Goal: Transaction & Acquisition: Obtain resource

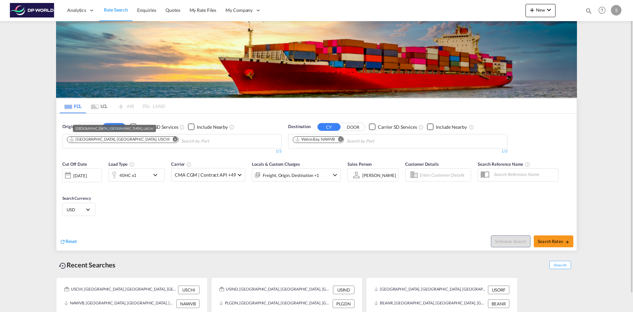
drag, startPoint x: 98, startPoint y: 136, endPoint x: 102, endPoint y: 138, distance: 4.4
click at [102, 138] on div "[GEOGRAPHIC_DATA], [GEOGRAPHIC_DATA], USCHI" at bounding box center [119, 140] width 101 height 6
click at [168, 138] on button "Remove" at bounding box center [173, 140] width 10 height 7
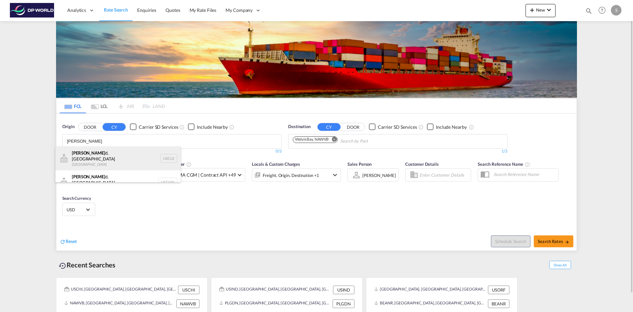
type input "[PERSON_NAME]"
click at [116, 154] on div "[PERSON_NAME] d, [GEOGRAPHIC_DATA] [GEOGRAPHIC_DATA] USCLE" at bounding box center [117, 158] width 125 height 24
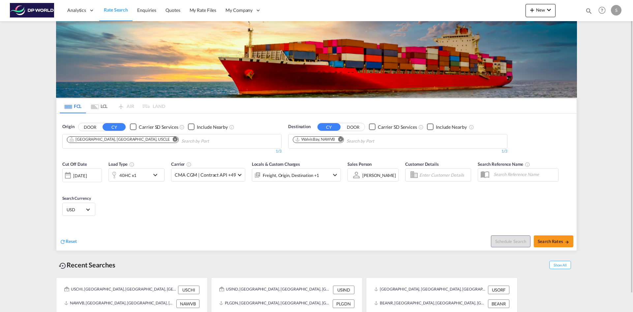
click at [342, 139] on md-icon "Remove" at bounding box center [340, 139] width 5 height 5
click at [340, 140] on body "Analytics Dashboard Rate Search Enquiries Quotes My Rate Files My Company" at bounding box center [316, 156] width 633 height 312
type input "[GEOGRAPHIC_DATA]"
click at [336, 151] on div "Singapore [GEOGRAPHIC_DATA] [GEOGRAPHIC_DATA]" at bounding box center [343, 156] width 125 height 20
click at [556, 242] on span "Search Rates" at bounding box center [554, 240] width 32 height 5
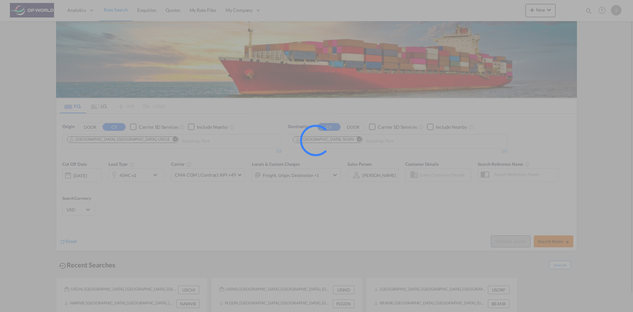
type input "USCLE to SGSIN / [DATE]"
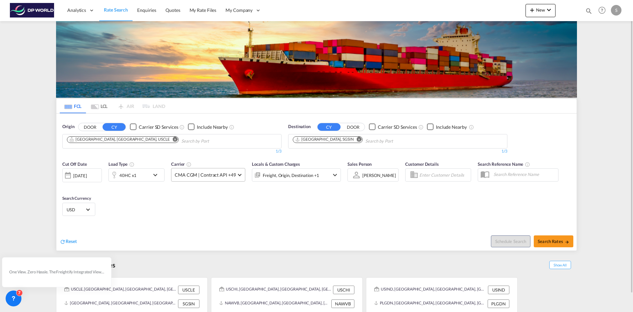
click at [220, 175] on span "CMA CGM | Contract API +49" at bounding box center [205, 174] width 61 height 7
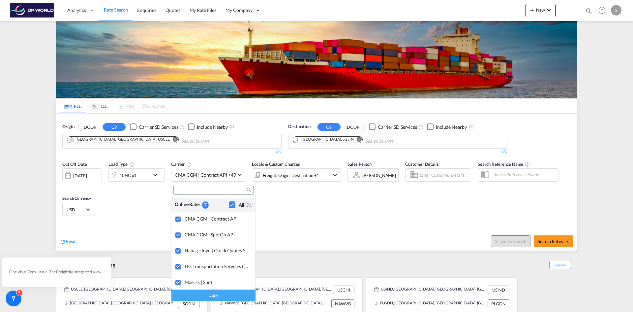
click at [219, 175] on md-backdrop at bounding box center [316, 156] width 633 height 312
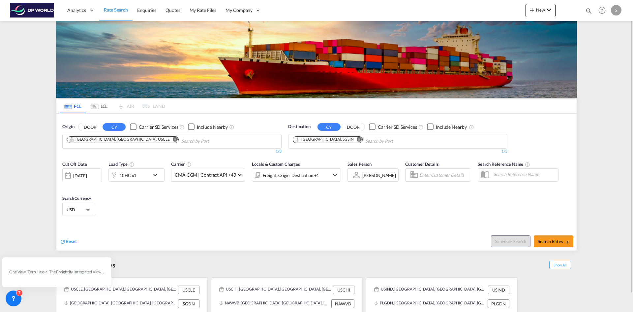
click at [154, 175] on md-icon "icon-chevron-down" at bounding box center [156, 175] width 11 height 8
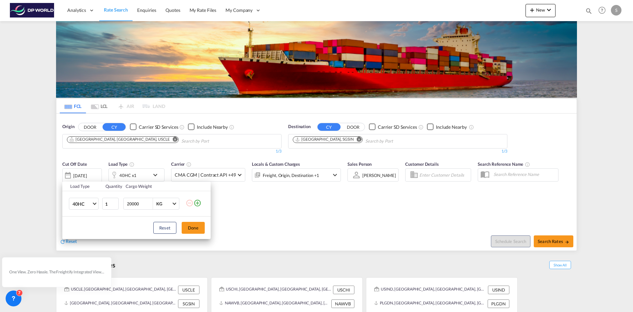
click at [155, 141] on div "Load Type Quantity Cargo Weight 40HC 20GP 40GP 40HC 45HC 20RE 40RE 40HR 20OT 40…" at bounding box center [316, 156] width 633 height 312
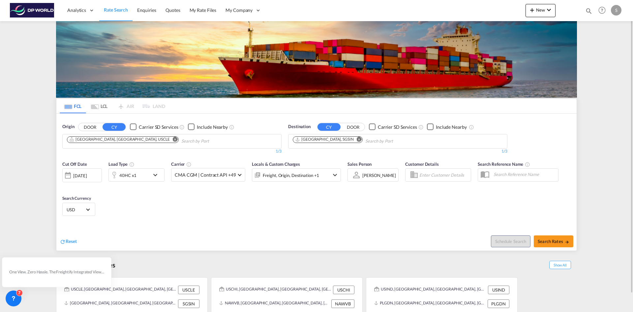
click at [131, 127] on div "Checkbox No Ink" at bounding box center [133, 126] width 7 height 7
click at [324, 175] on div "Freight, Origin, Destination +1" at bounding box center [296, 174] width 89 height 13
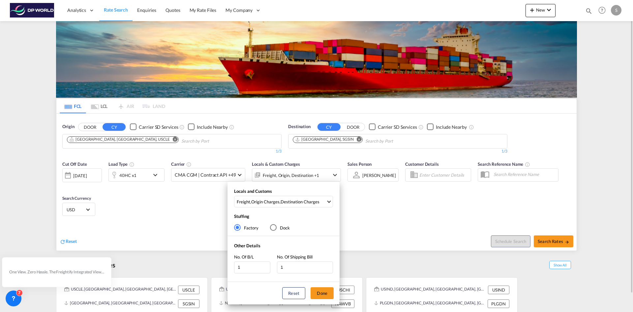
click at [324, 175] on div "Locals and Customs Freight , Origin Charges , Destination Charges Clear All Sel…" at bounding box center [316, 156] width 633 height 312
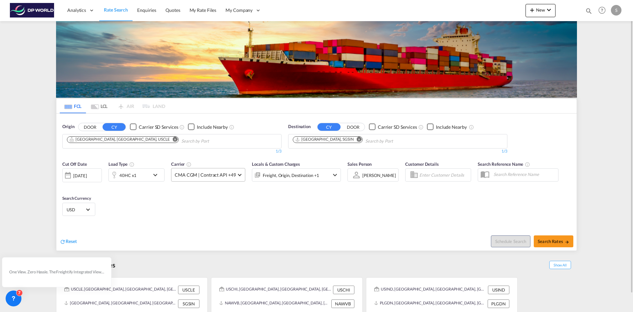
click at [229, 176] on span "CMA CGM | Contract API +49" at bounding box center [205, 174] width 61 height 7
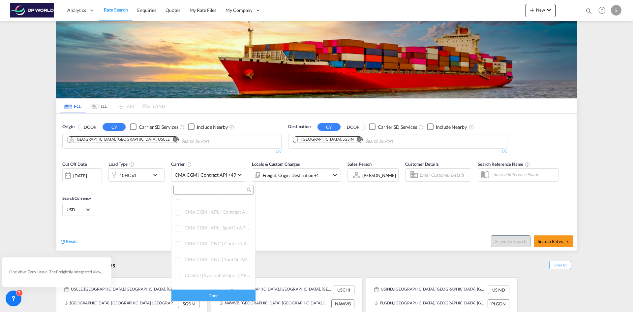
scroll to position [264, 0]
click at [141, 208] on md-backdrop at bounding box center [316, 156] width 633 height 312
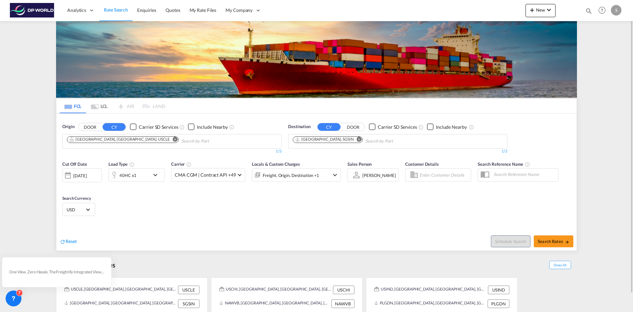
click at [147, 174] on div "40HC x1" at bounding box center [129, 174] width 41 height 13
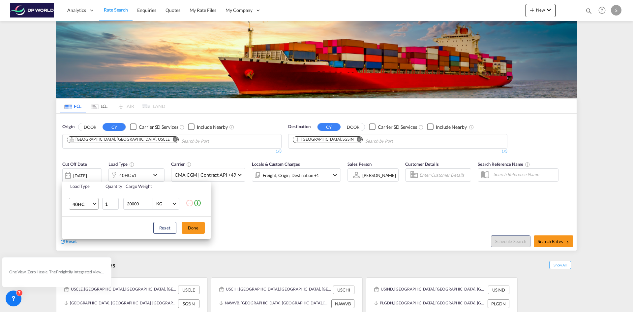
click at [94, 205] on md-select-value "40HC" at bounding box center [85, 203] width 26 height 11
click at [88, 168] on md-option "40HC" at bounding box center [89, 170] width 45 height 16
click at [351, 206] on div "Load Type Quantity Cargo Weight 40HC 1 20000 KG KG Load type addition is restri…" at bounding box center [316, 156] width 633 height 312
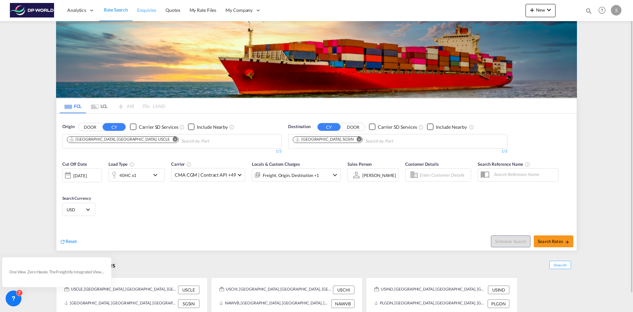
click at [144, 13] on span "Enquiries" at bounding box center [146, 10] width 19 height 7
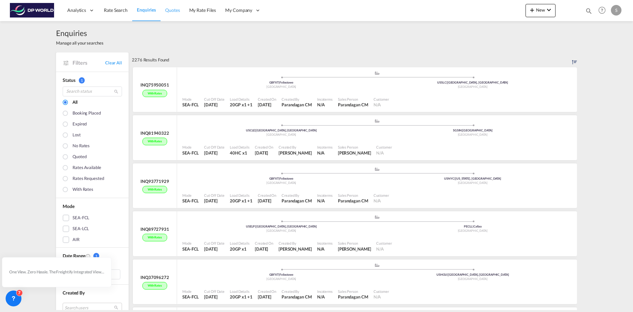
click at [170, 11] on span "Quotes" at bounding box center [172, 10] width 15 height 6
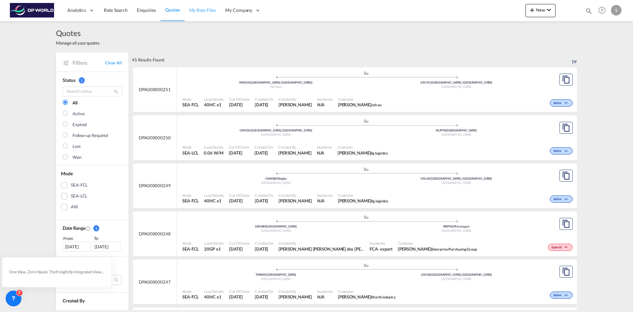
click at [200, 9] on span "My Rate Files" at bounding box center [202, 10] width 27 height 6
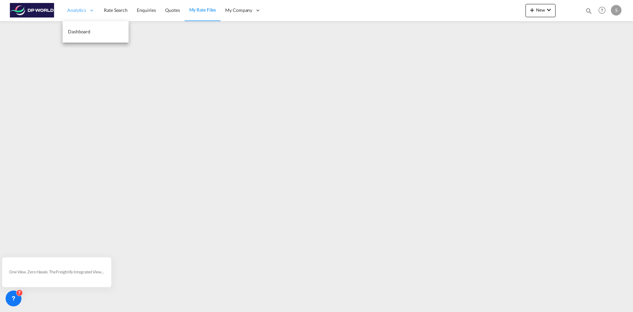
click at [90, 10] on icon at bounding box center [92, 10] width 6 height 6
click at [111, 8] on span "Rate Search" at bounding box center [116, 10] width 24 height 6
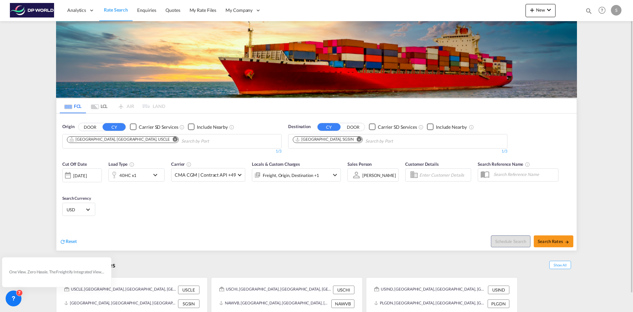
scroll to position [19, 0]
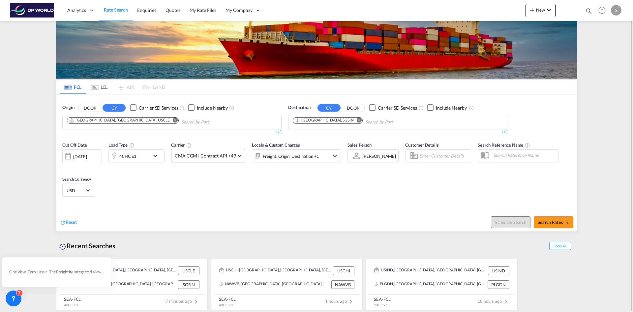
click at [239, 157] on md-select-value "CMA CGM | Contract API +49" at bounding box center [208, 155] width 74 height 13
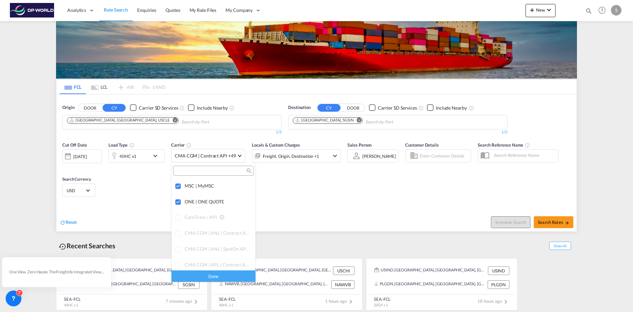
scroll to position [99, 0]
click at [308, 193] on md-backdrop at bounding box center [316, 156] width 633 height 312
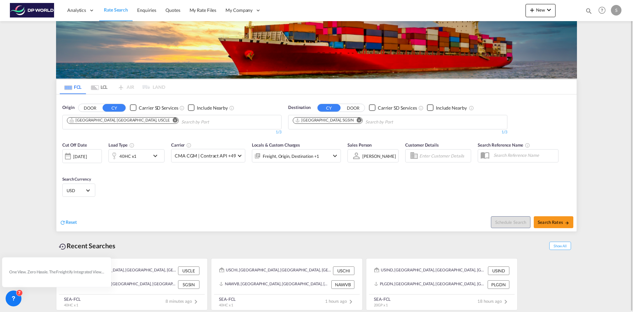
click at [326, 156] on div "Freight, Origin, Destination +1" at bounding box center [296, 155] width 89 height 13
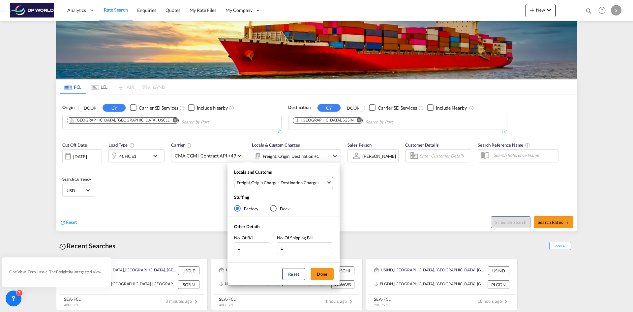
click at [324, 185] on span "Freight , Origin Charges , Destination Charges" at bounding box center [281, 182] width 89 height 6
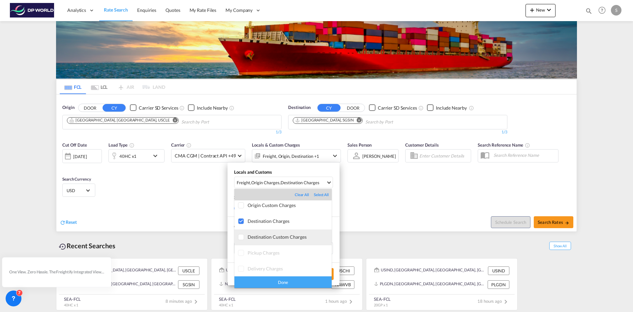
scroll to position [35, 0]
click at [385, 198] on md-backdrop at bounding box center [316, 156] width 633 height 312
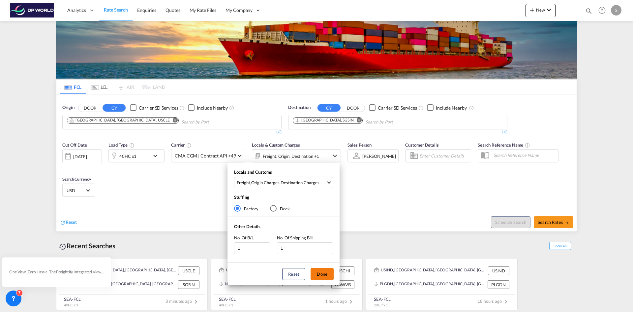
click at [314, 273] on button "Done" at bounding box center [322, 274] width 23 height 12
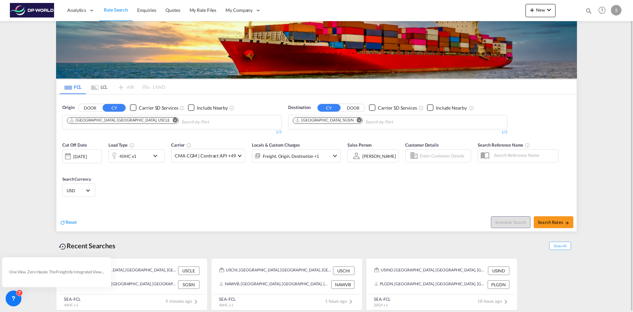
click at [137, 157] on div "40HC x1" at bounding box center [129, 155] width 41 height 13
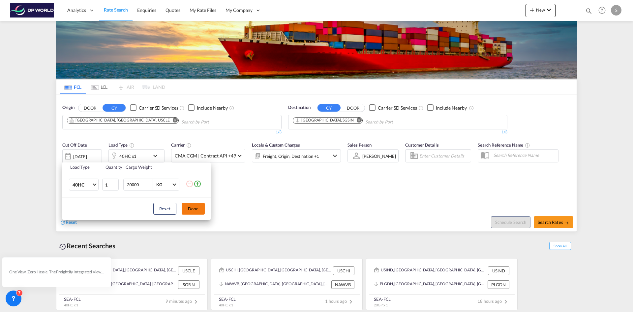
click at [189, 210] on button "Done" at bounding box center [193, 208] width 23 height 12
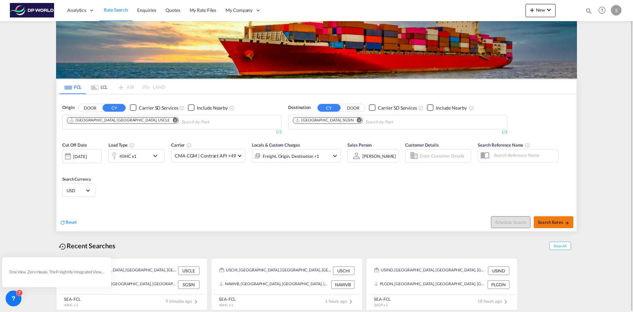
click at [554, 223] on span "Search Rates" at bounding box center [554, 221] width 32 height 5
type input "USCLE to SGSIN / [DATE]"
